Goal: Task Accomplishment & Management: Use online tool/utility

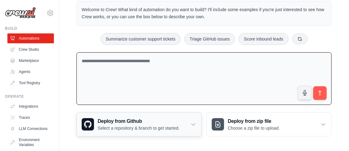
click at [123, 125] on p "Select a repository & branch to get started." at bounding box center [139, 128] width 82 height 6
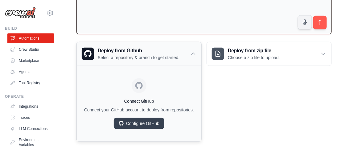
scroll to position [100, 0]
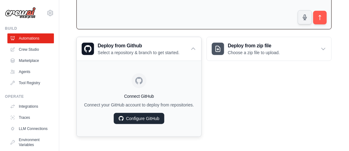
click at [137, 117] on link "Configure GitHub" at bounding box center [139, 118] width 51 height 11
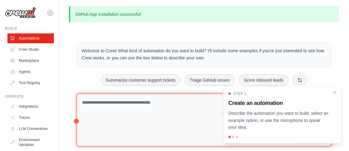
click at [294, 150] on html "slhfurkaan@gmail.com Settings Build Automations Crew Studio" at bounding box center [174, 97] width 349 height 194
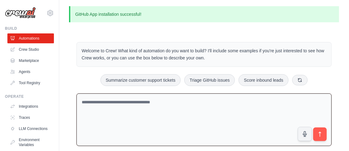
scroll to position [41, 0]
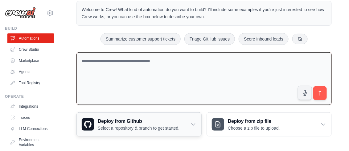
click at [146, 127] on p "Select a repository & branch to get started." at bounding box center [139, 128] width 82 height 6
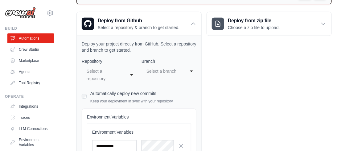
scroll to position [180, 0]
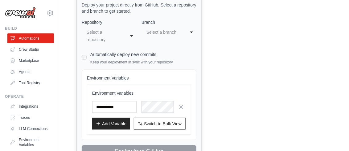
click at [114, 32] on div "Select a repository" at bounding box center [103, 35] width 33 height 15
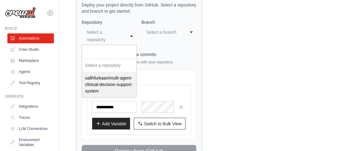
select select "**********"
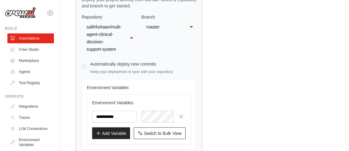
scroll to position [185, 0]
click at [161, 27] on div "master" at bounding box center [163, 26] width 33 height 7
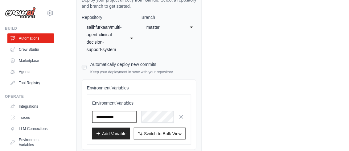
click at [121, 117] on input "text" at bounding box center [114, 117] width 44 height 12
type input "********"
click at [153, 110] on div "Environment Variables ******** Add Variable Switch to Bulk View Switch to Table…" at bounding box center [139, 119] width 94 height 39
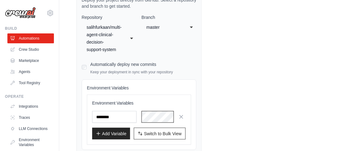
scroll to position [221, 0]
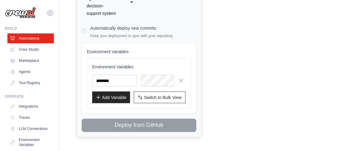
click at [102, 28] on label "Automatically deploy new commits" at bounding box center [123, 28] width 66 height 5
click at [97, 28] on label "Automatically deploy new commits" at bounding box center [123, 28] width 66 height 5
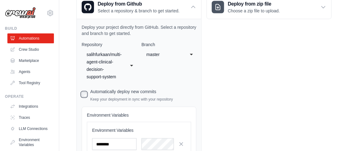
scroll to position [145, 0]
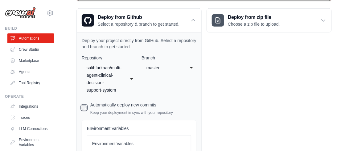
click at [107, 80] on div "salihfurkaan/multi-agent-clinical-decision-support-system" at bounding box center [103, 79] width 33 height 30
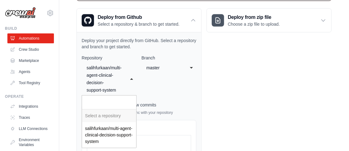
click at [107, 80] on div "salihfurkaan/multi-agent-clinical-decision-support-system" at bounding box center [103, 79] width 33 height 30
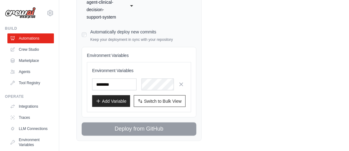
scroll to position [221, 0]
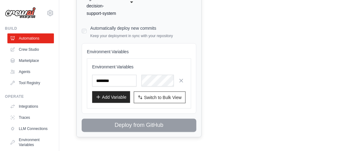
click at [121, 97] on button "Add Variable" at bounding box center [111, 97] width 38 height 12
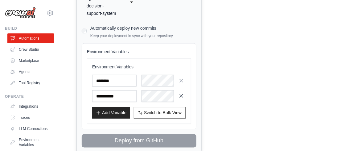
click at [180, 94] on icon "button" at bounding box center [181, 96] width 6 height 6
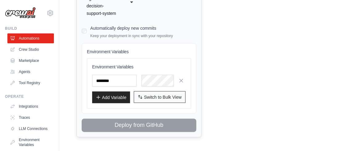
click at [153, 94] on span "Switch to Bulk View" at bounding box center [163, 97] width 38 height 6
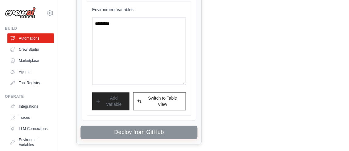
scroll to position [279, 0]
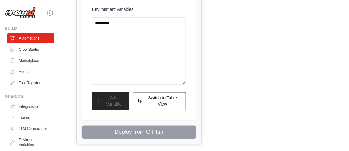
click at [138, 130] on div "**********" at bounding box center [139, 20] width 125 height 245
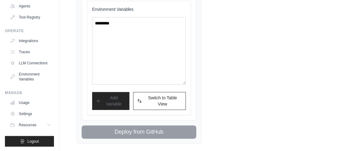
scroll to position [0, 0]
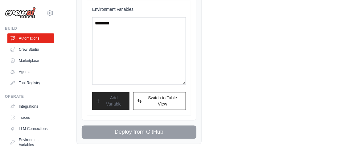
click at [31, 14] on img at bounding box center [20, 13] width 31 height 12
